Goal: Information Seeking & Learning: Learn about a topic

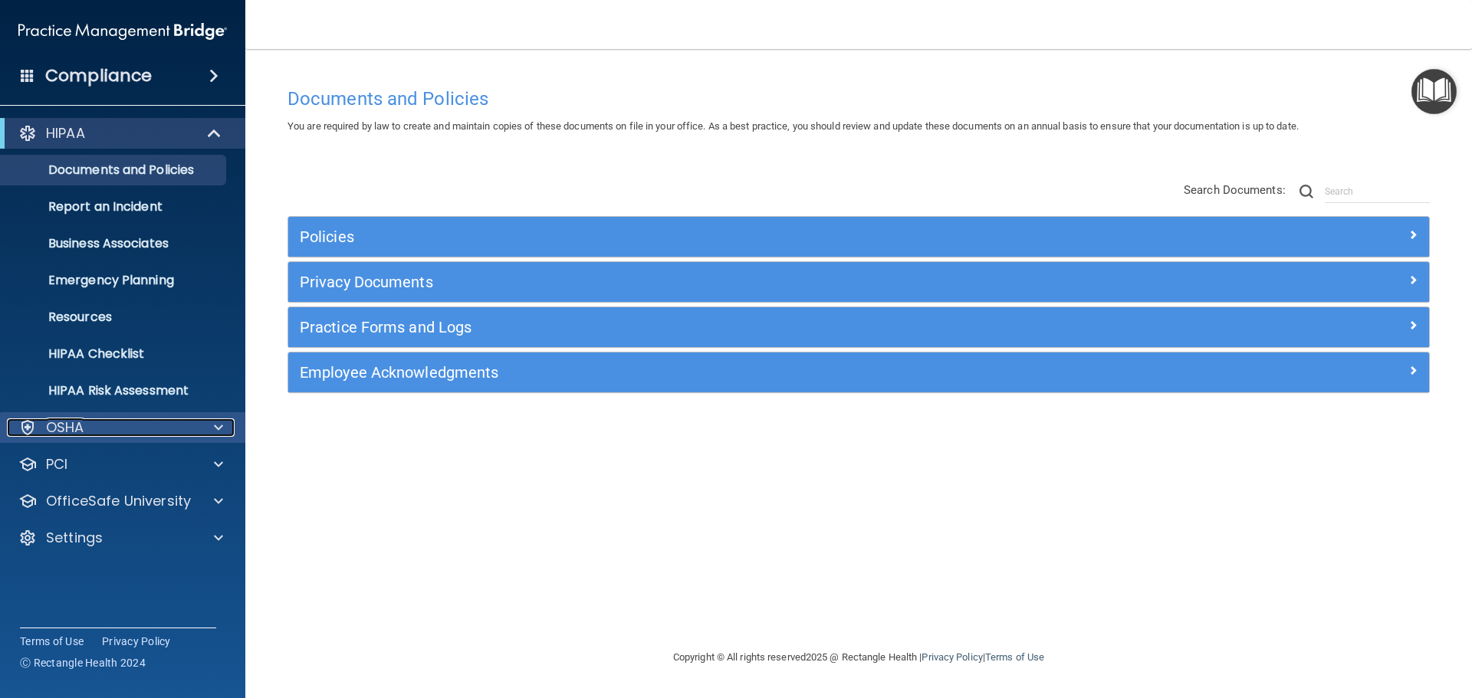
click at [121, 421] on div "OSHA" at bounding box center [102, 428] width 190 height 18
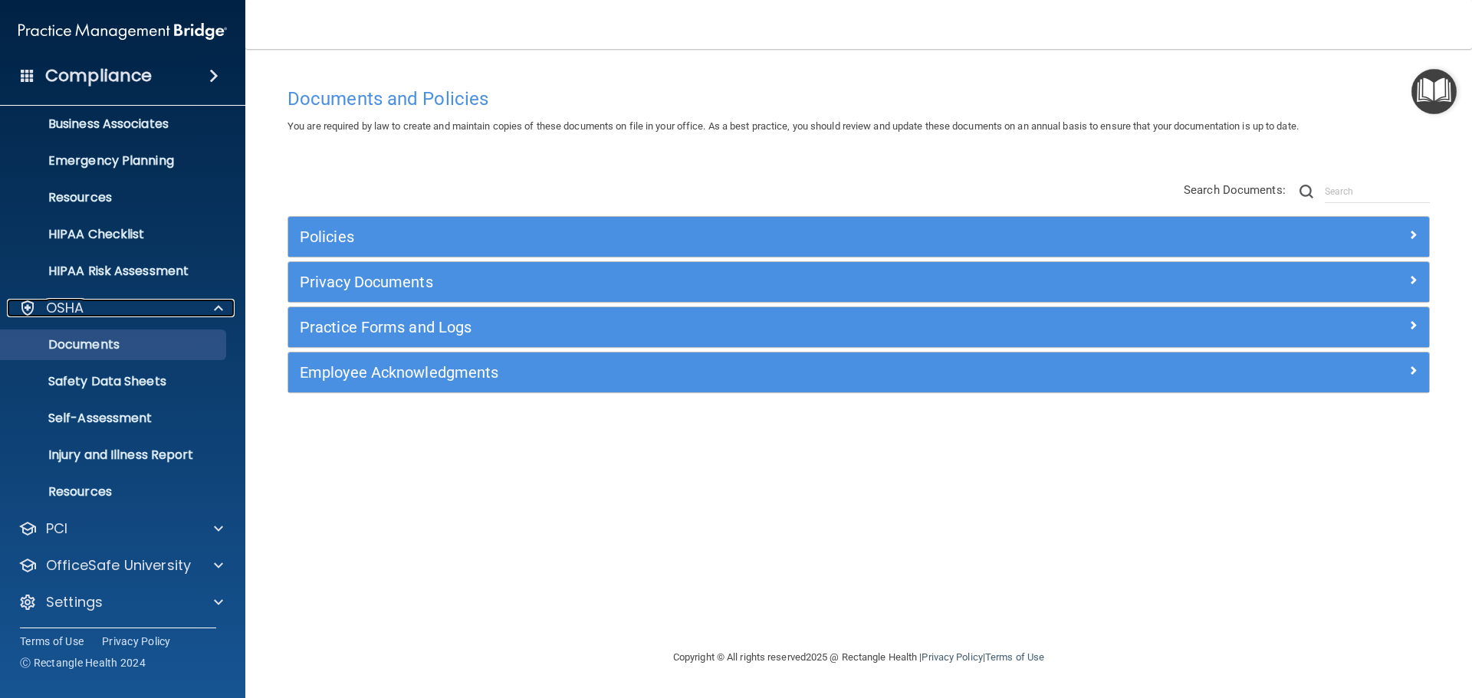
scroll to position [122, 0]
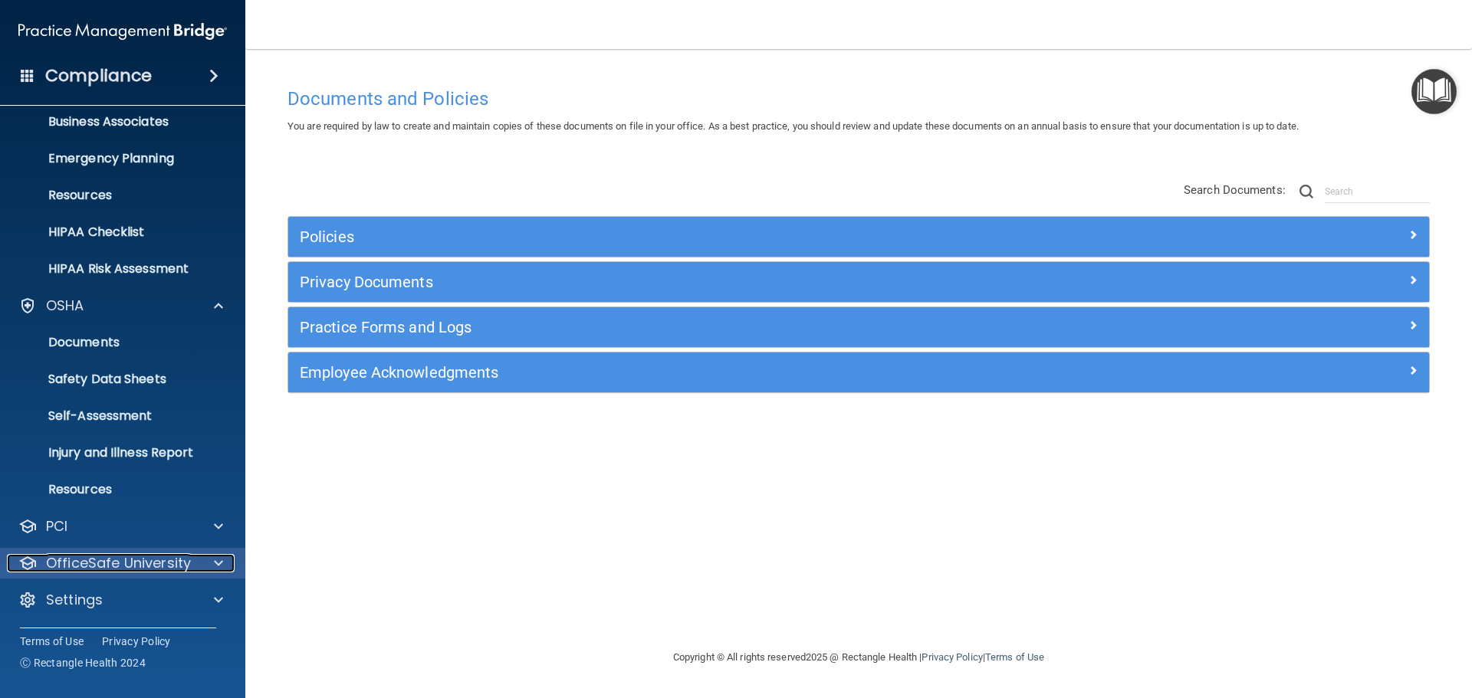
click at [195, 566] on div "OfficeSafe University" at bounding box center [102, 563] width 190 height 18
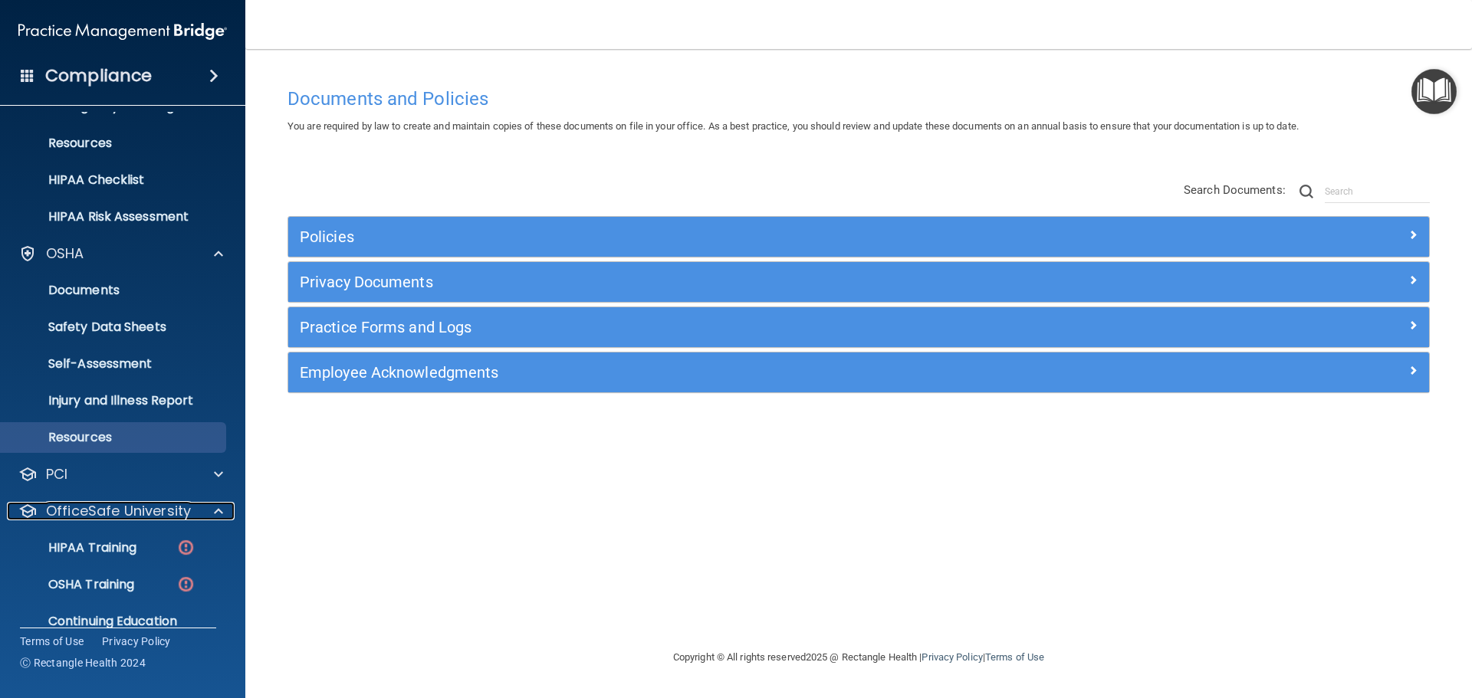
scroll to position [232, 0]
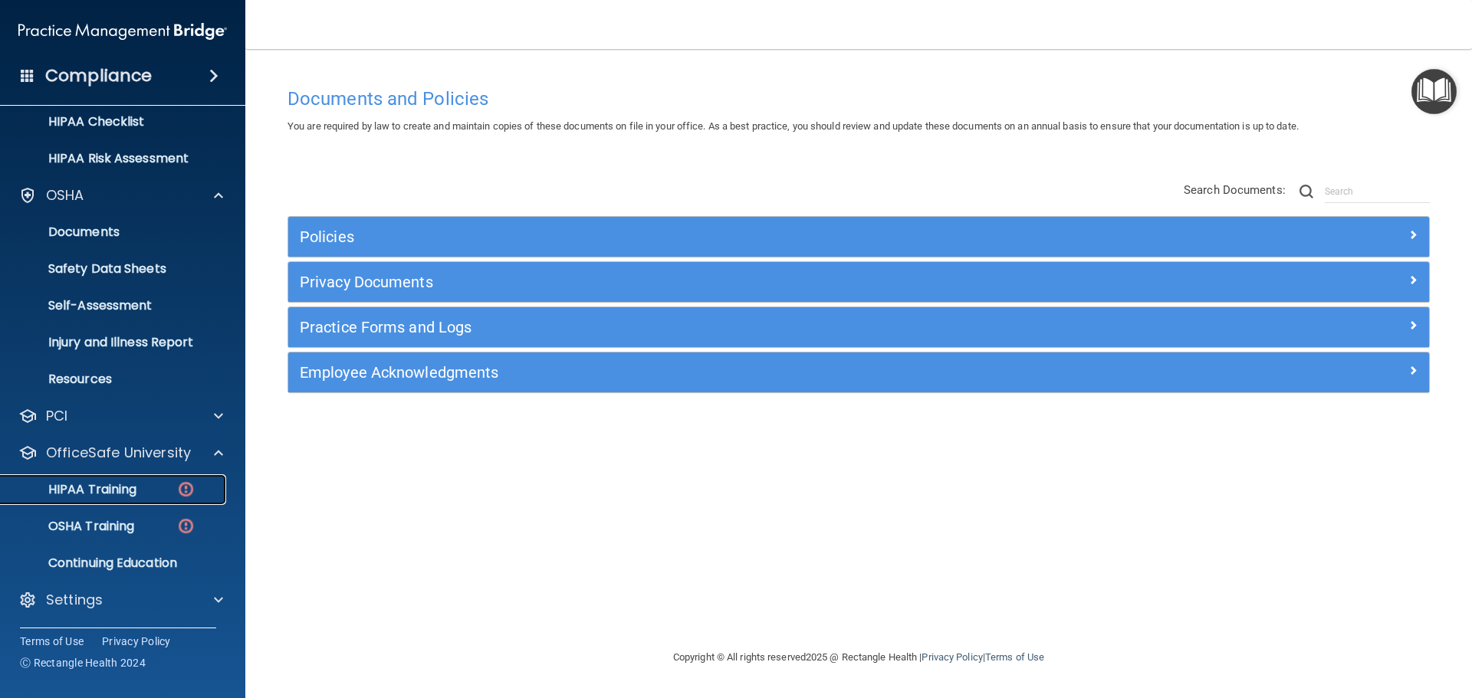
click at [111, 491] on p "HIPAA Training" at bounding box center [73, 489] width 126 height 15
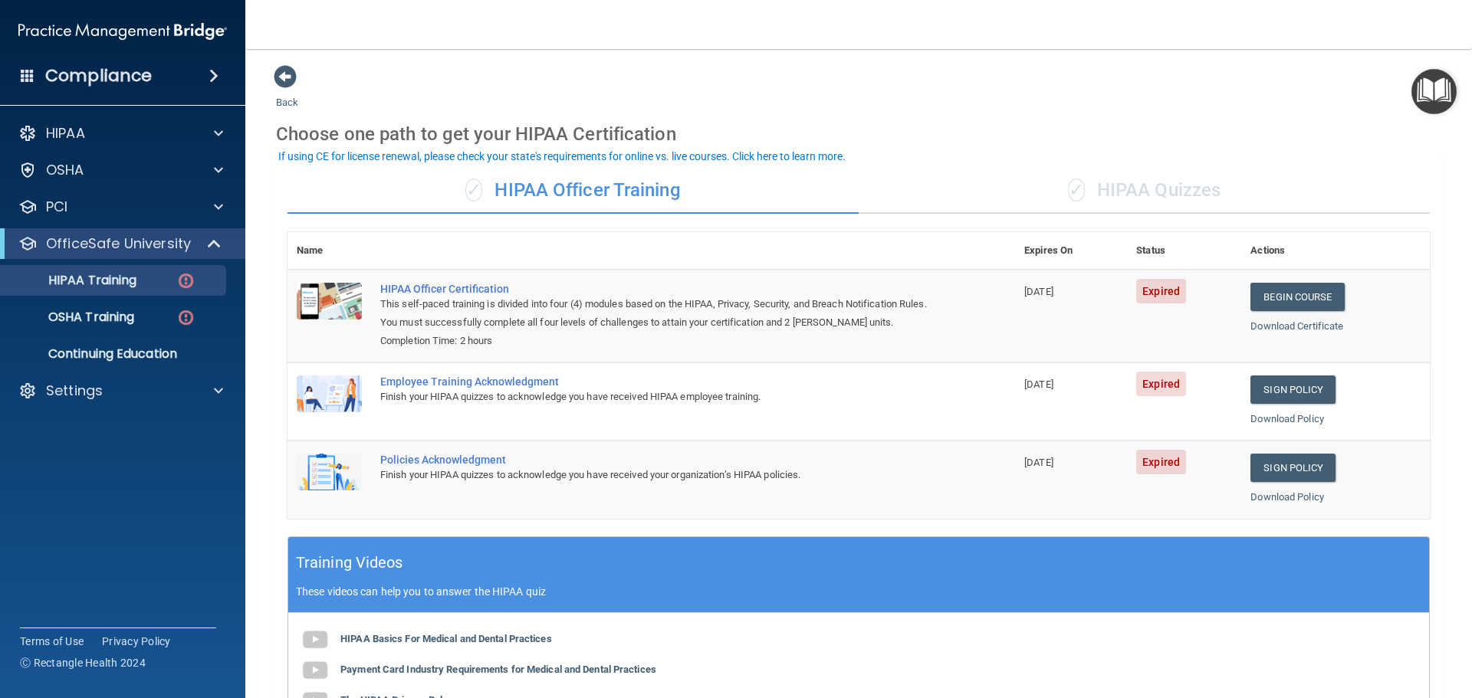
click at [1128, 184] on div "✓ HIPAA Quizzes" at bounding box center [1144, 191] width 571 height 46
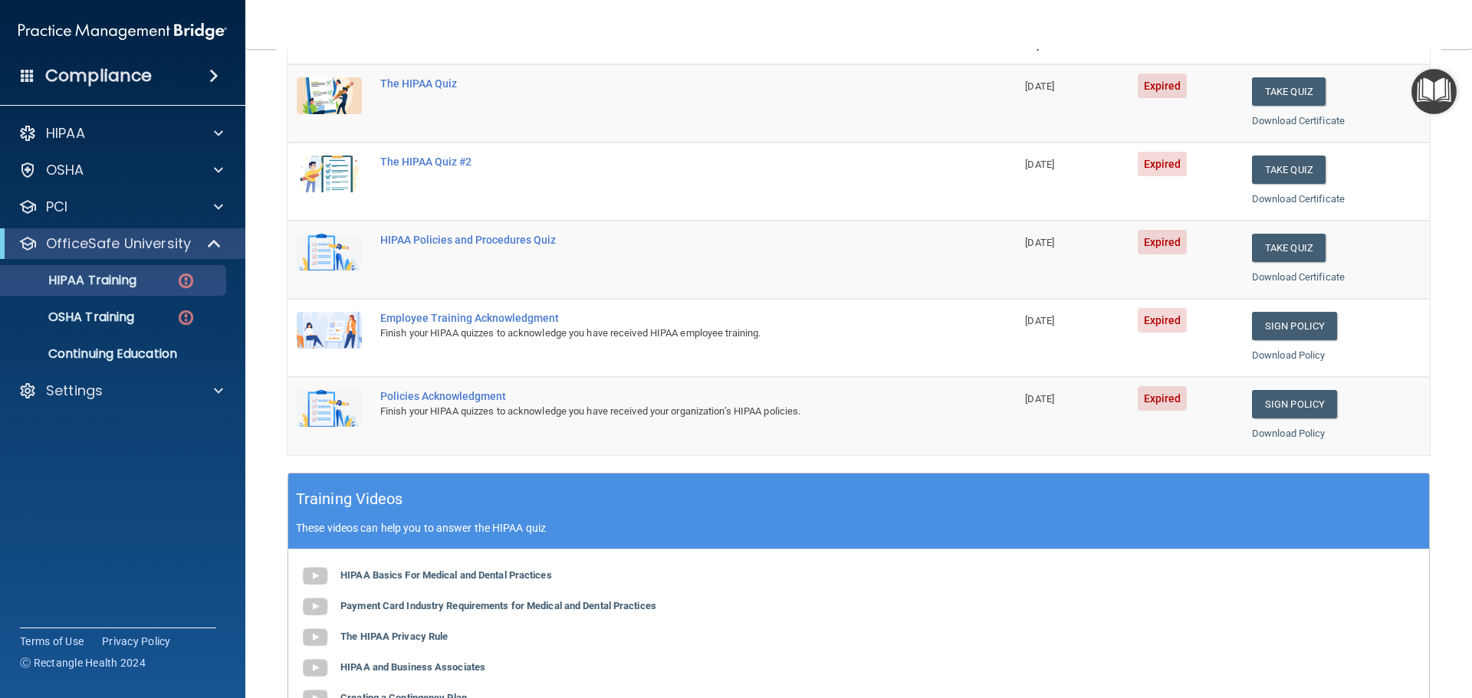
scroll to position [77, 0]
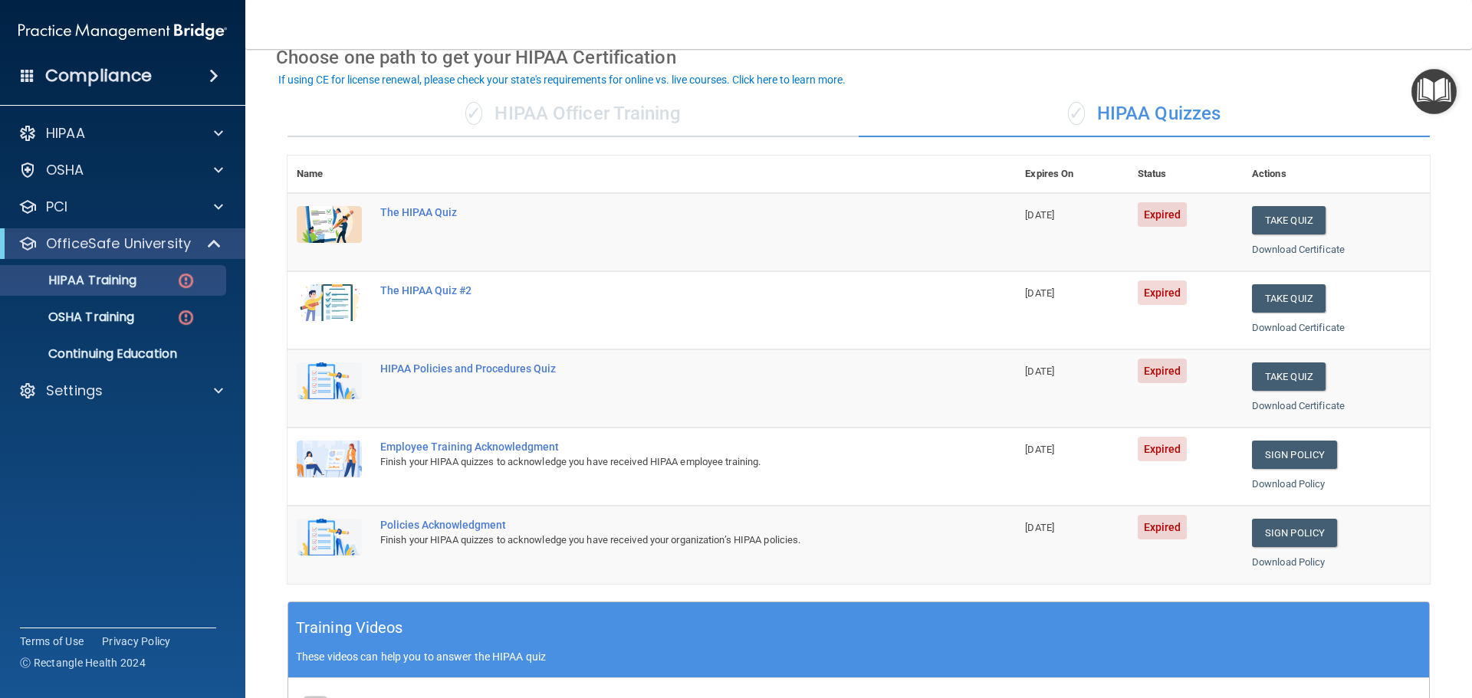
click at [589, 107] on div "✓ HIPAA Officer Training" at bounding box center [572, 114] width 571 height 46
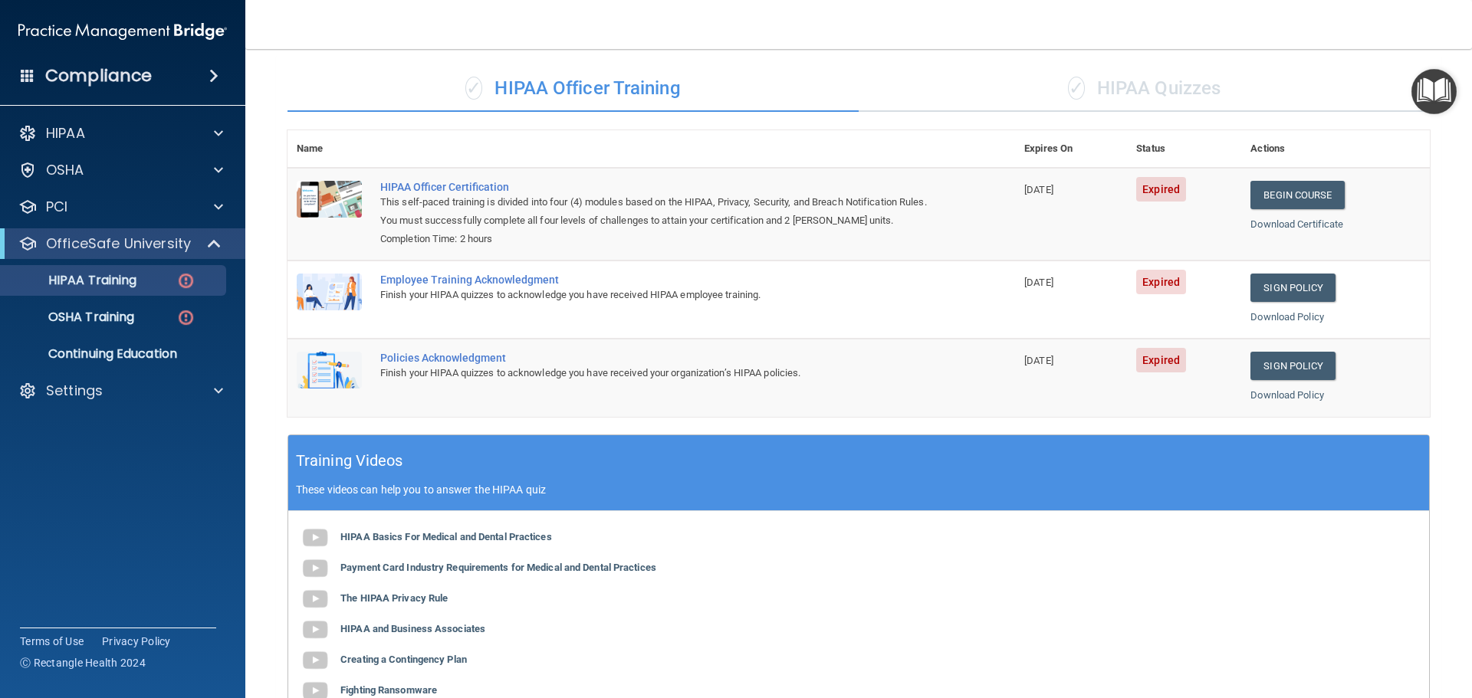
scroll to position [0, 0]
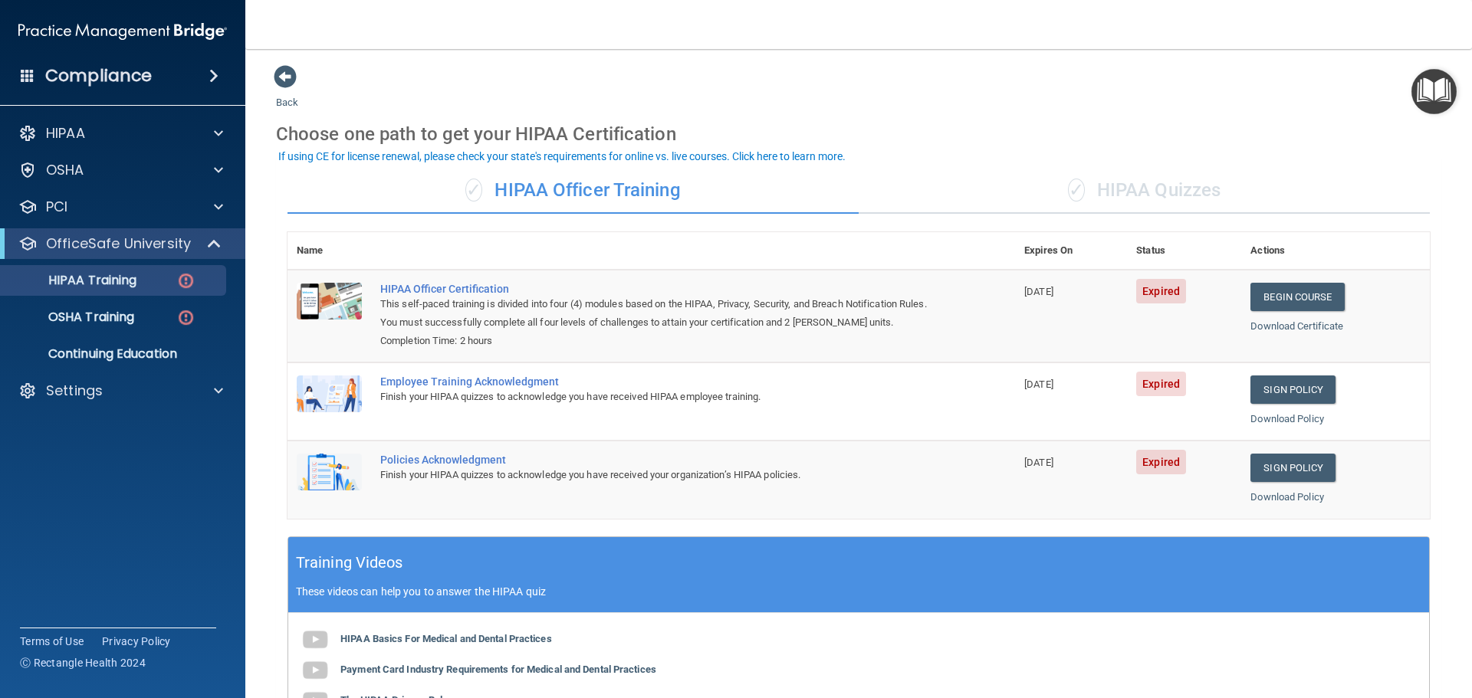
click at [1152, 176] on div "✓ HIPAA Quizzes" at bounding box center [1144, 191] width 571 height 46
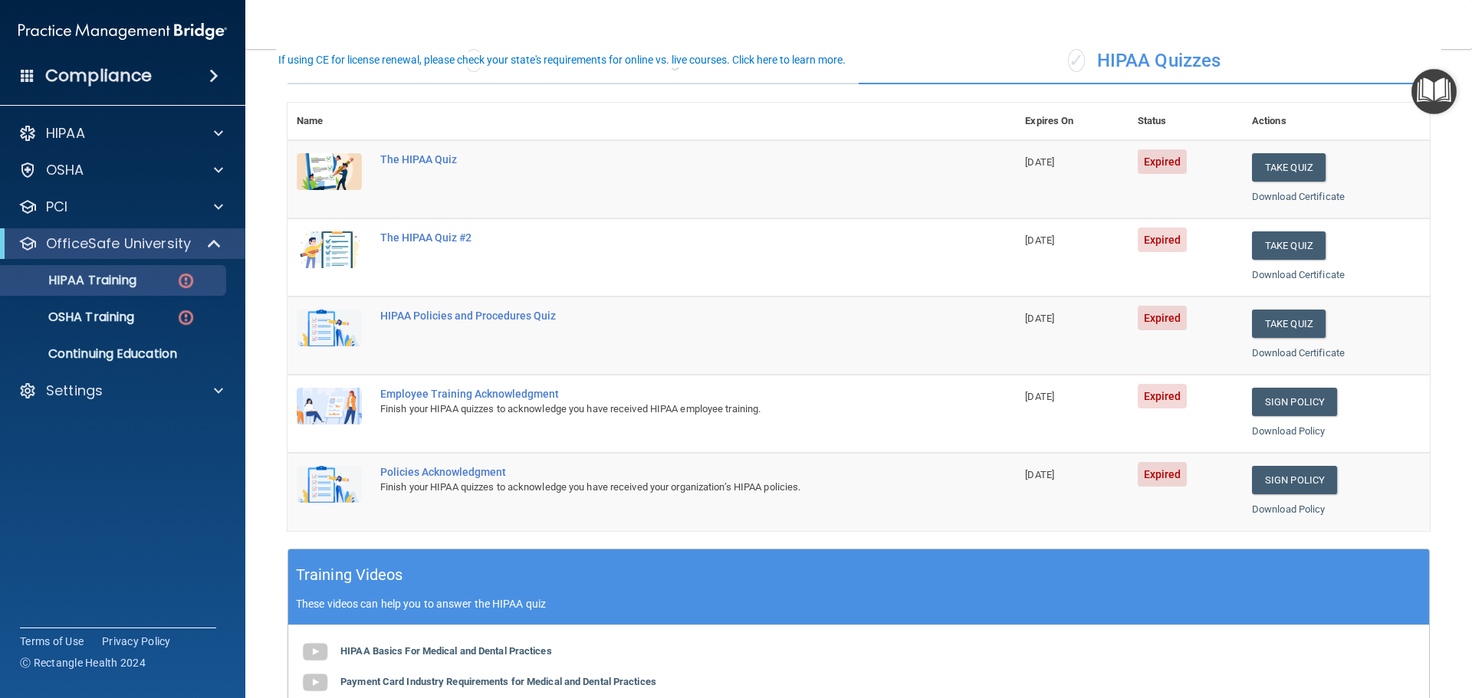
scroll to position [153, 0]
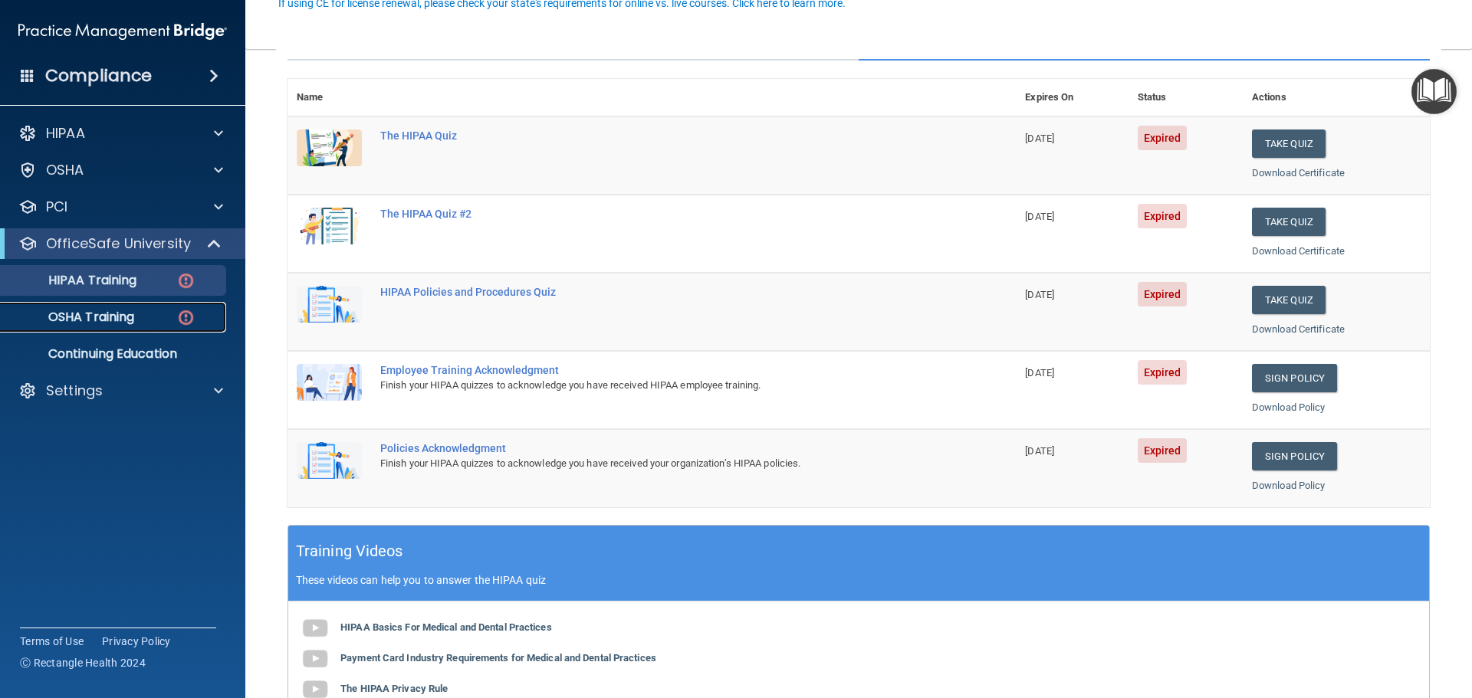
click at [84, 314] on p "OSHA Training" at bounding box center [72, 317] width 124 height 15
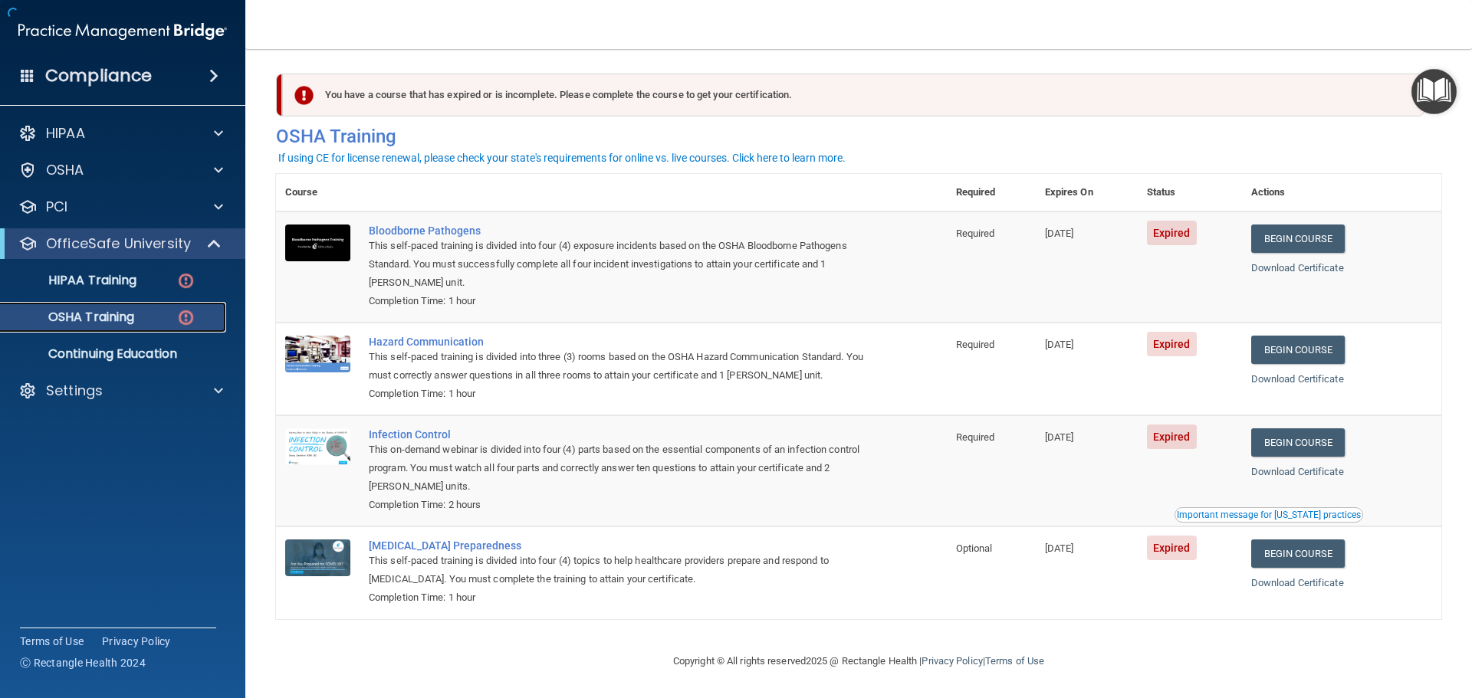
scroll to position [7, 0]
click at [130, 126] on div "HIPAA" at bounding box center [102, 133] width 190 height 18
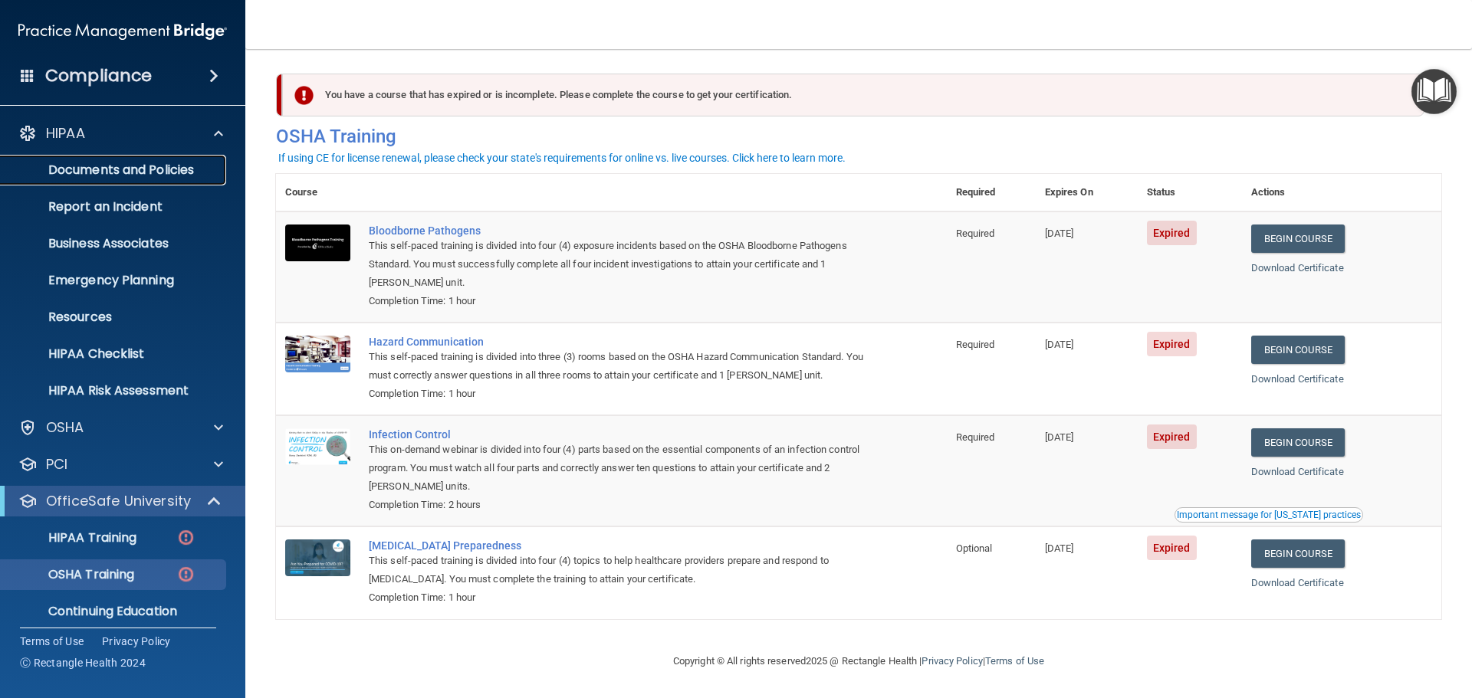
click at [141, 176] on p "Documents and Policies" at bounding box center [114, 170] width 209 height 15
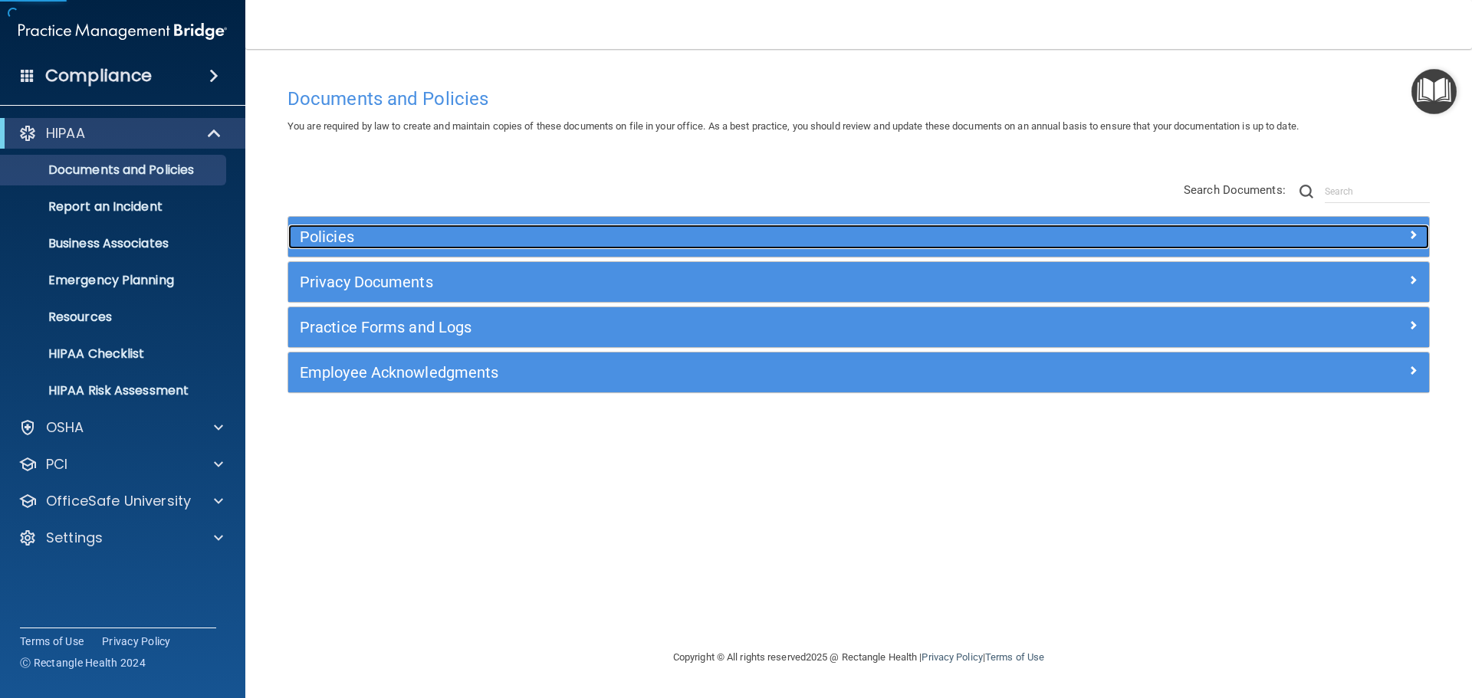
click at [461, 237] on h5 "Policies" at bounding box center [716, 236] width 832 height 17
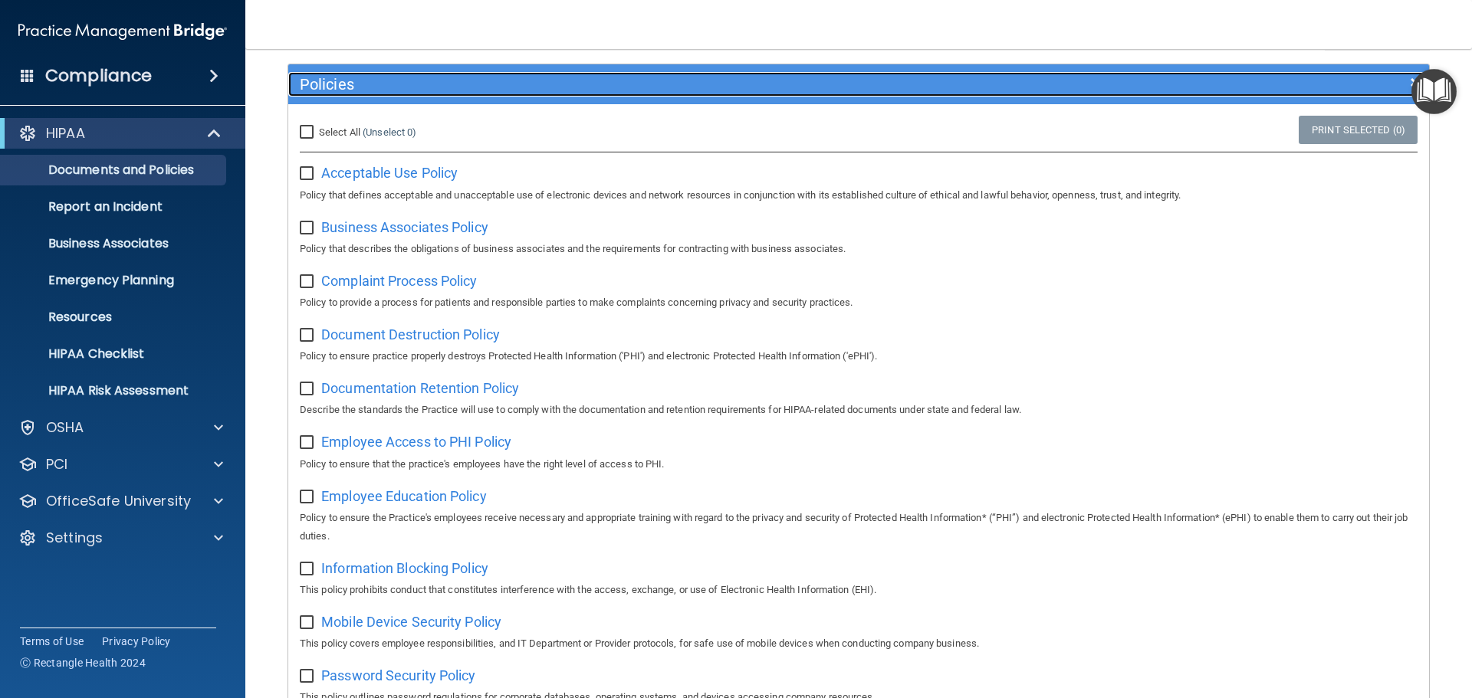
scroll to position [153, 0]
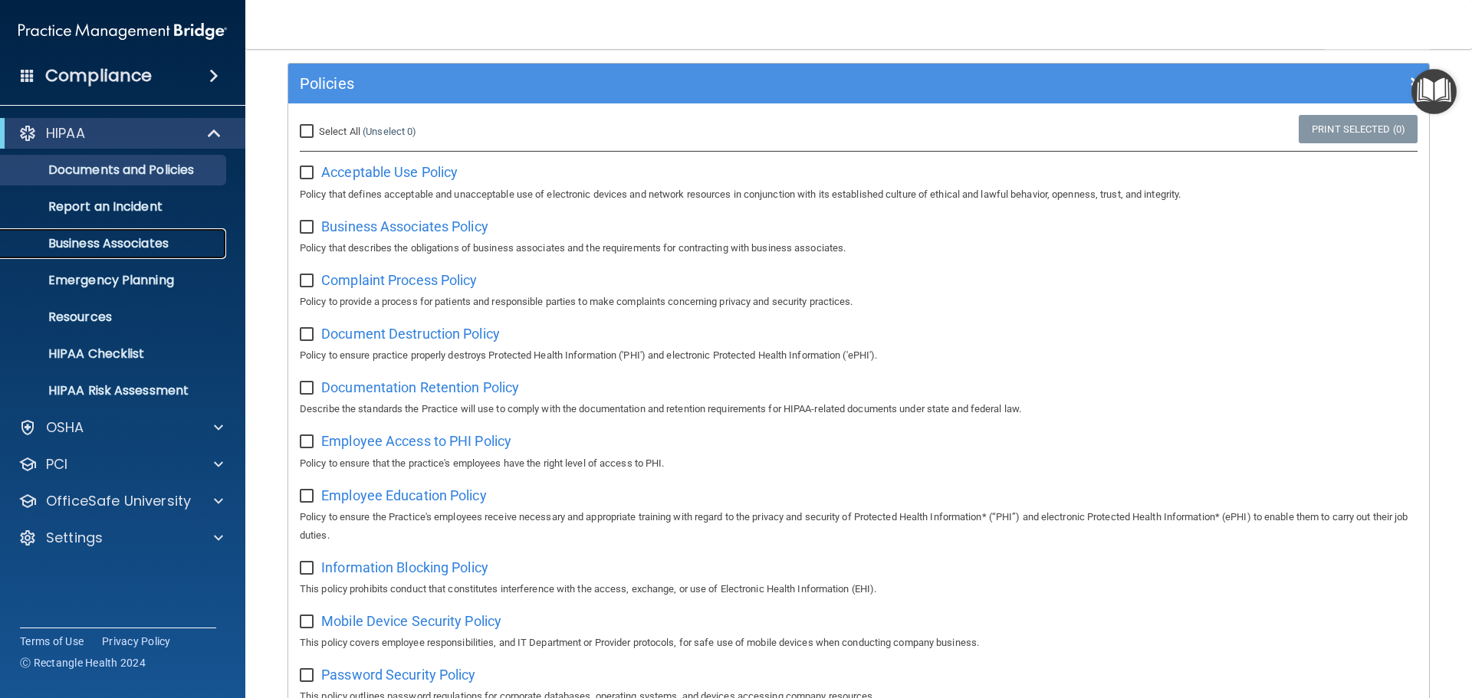
click at [143, 253] on link "Business Associates" at bounding box center [105, 243] width 241 height 31
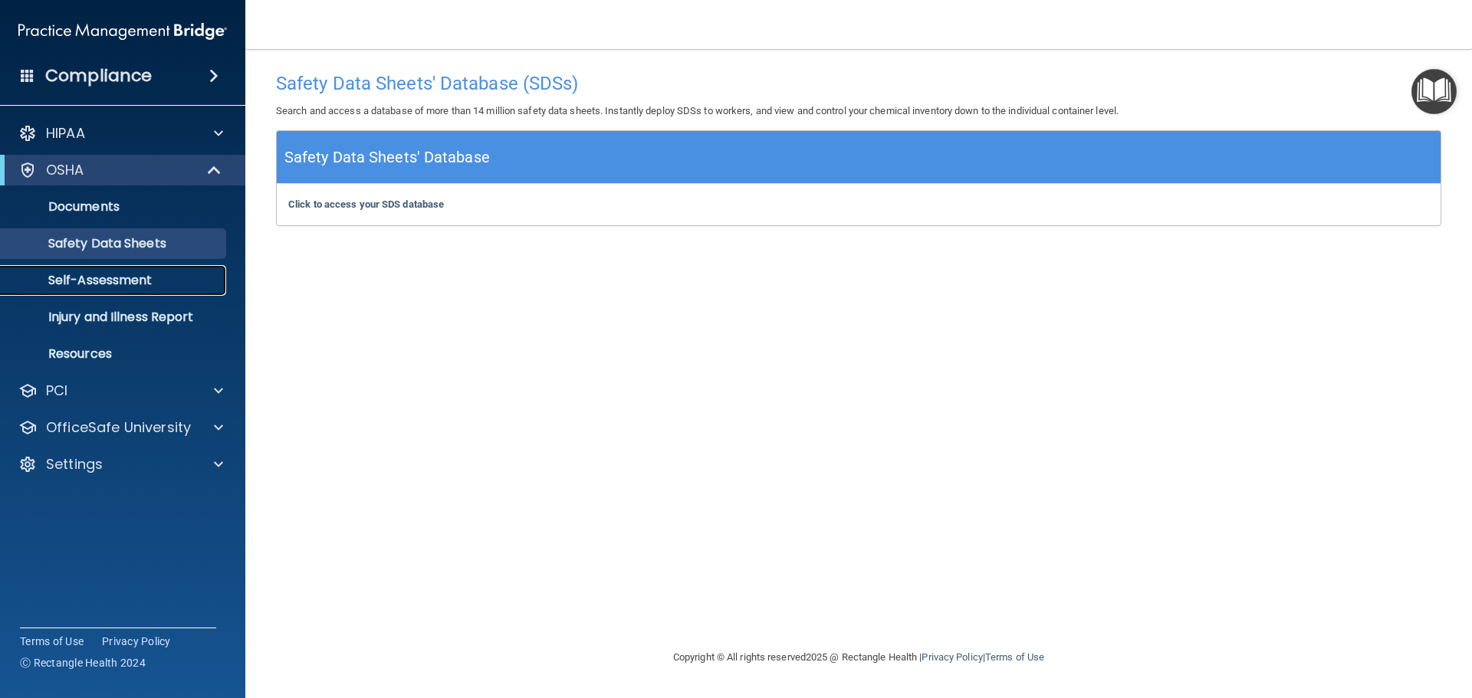
click at [120, 274] on p "Self-Assessment" at bounding box center [114, 280] width 209 height 15
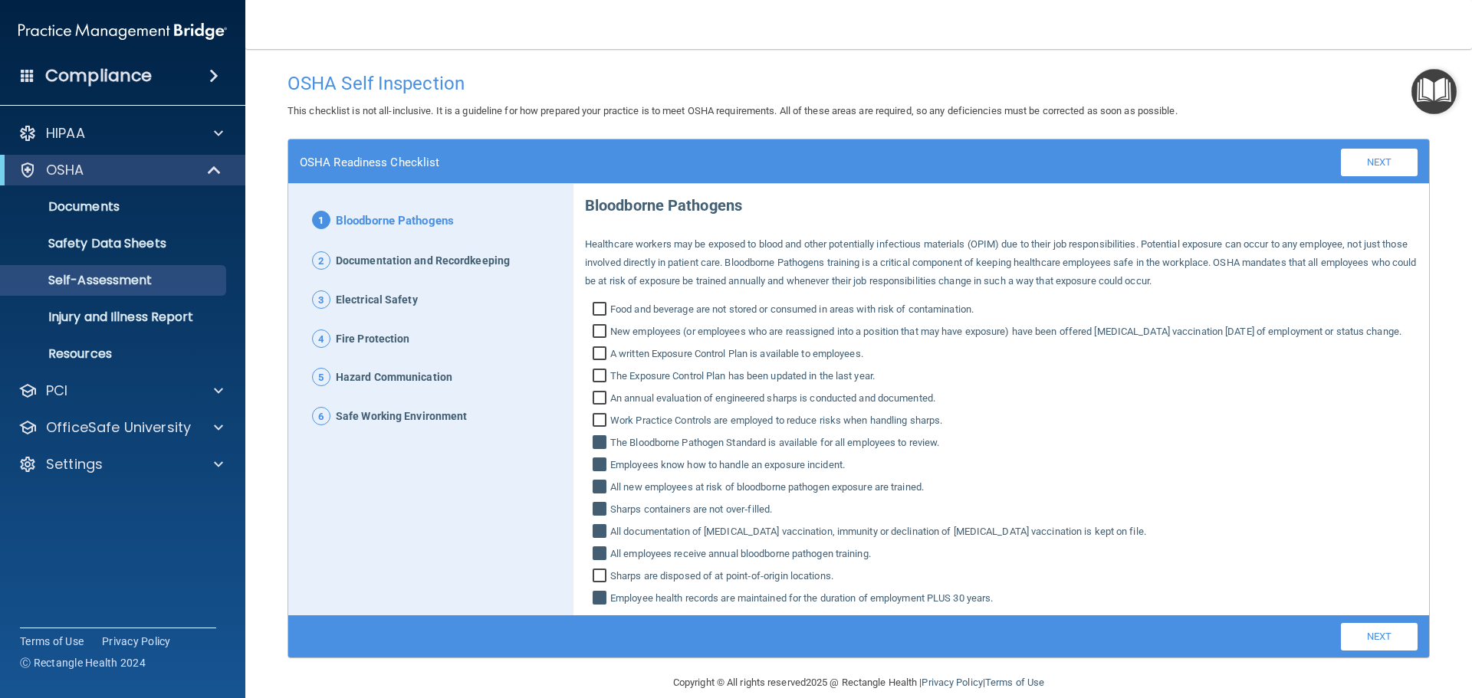
click at [598, 310] on input "Food and beverage are not stored or consumed in areas with risk of contaminatio…" at bounding box center [602, 311] width 18 height 15
checkbox input "true"
click at [98, 323] on p "Injury and Illness Report" at bounding box center [114, 317] width 209 height 15
